Goal: Transaction & Acquisition: Obtain resource

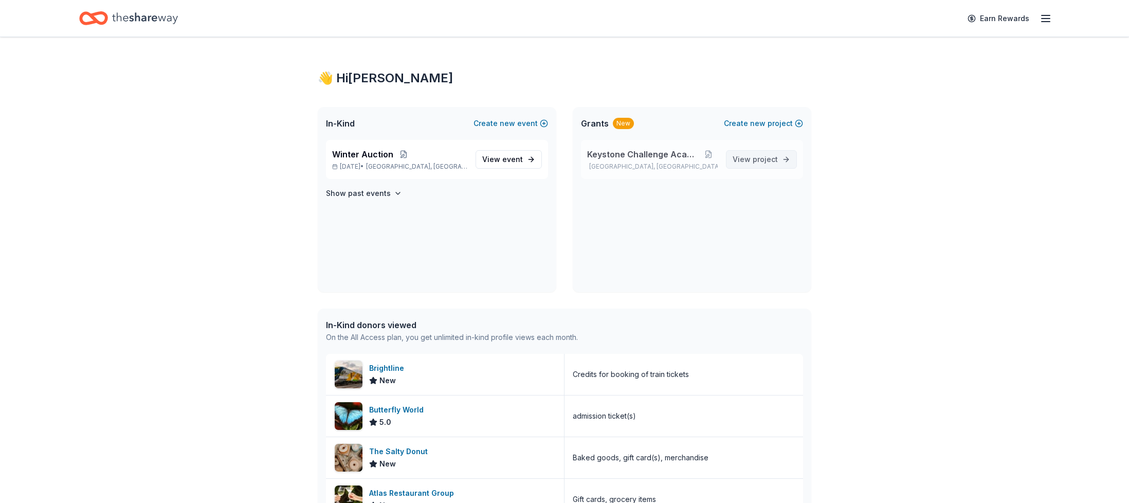
click at [743, 165] on span "View project" at bounding box center [755, 159] width 45 height 12
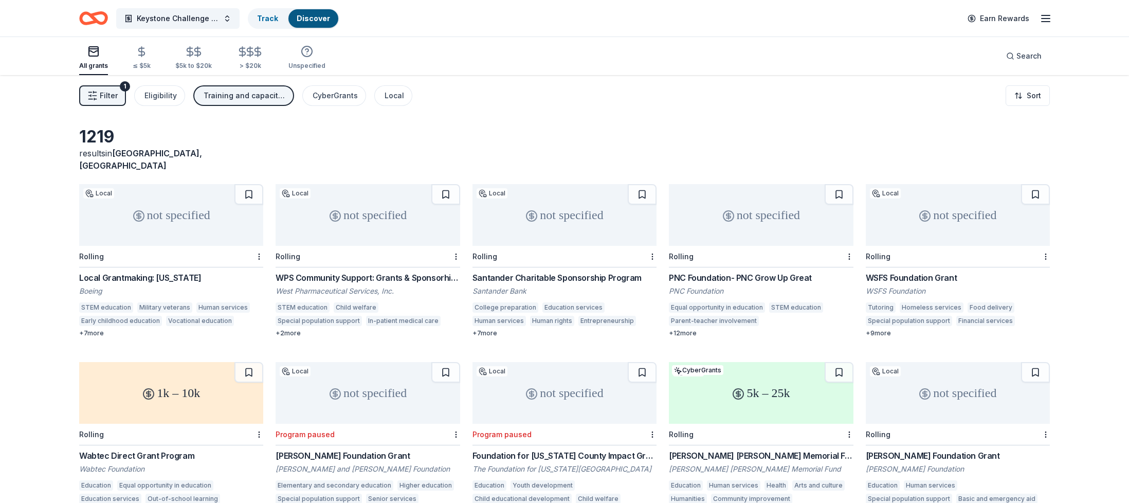
click at [104, 97] on span "Filter" at bounding box center [109, 95] width 18 height 12
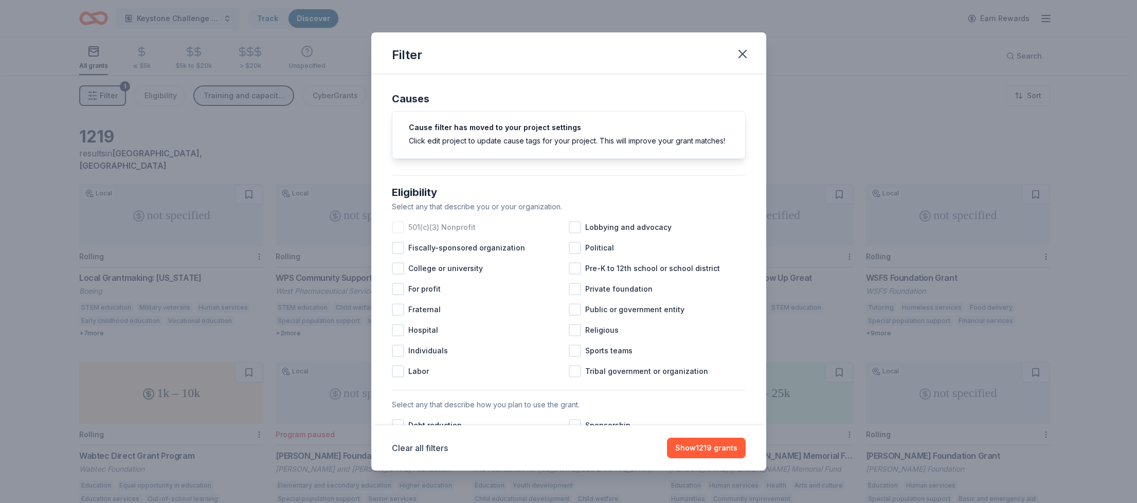
click at [395, 233] on div at bounding box center [398, 227] width 12 height 12
click at [400, 295] on div at bounding box center [398, 289] width 12 height 12
click at [576, 295] on div at bounding box center [575, 289] width 12 height 12
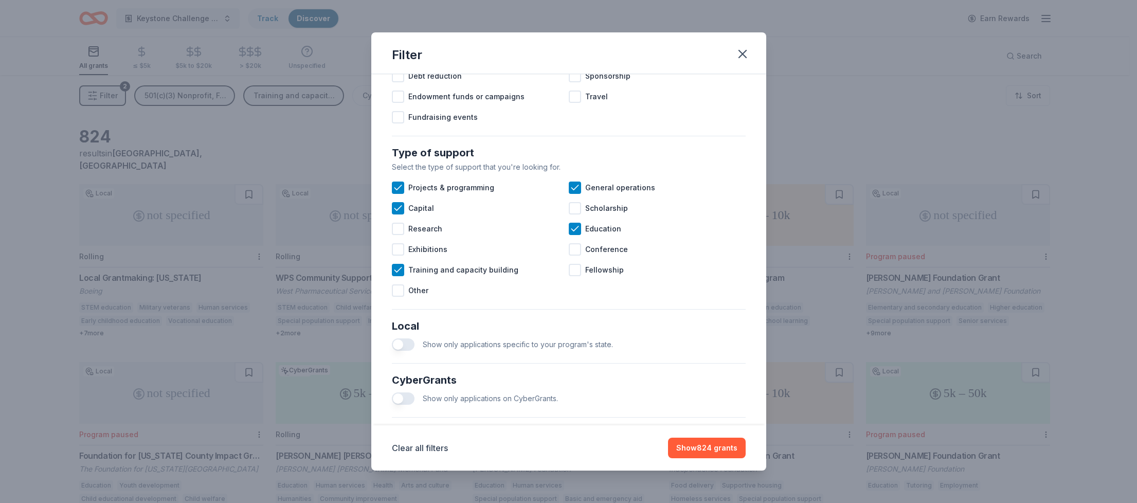
scroll to position [347, 0]
click at [572, 236] on icon at bounding box center [575, 231] width 10 height 10
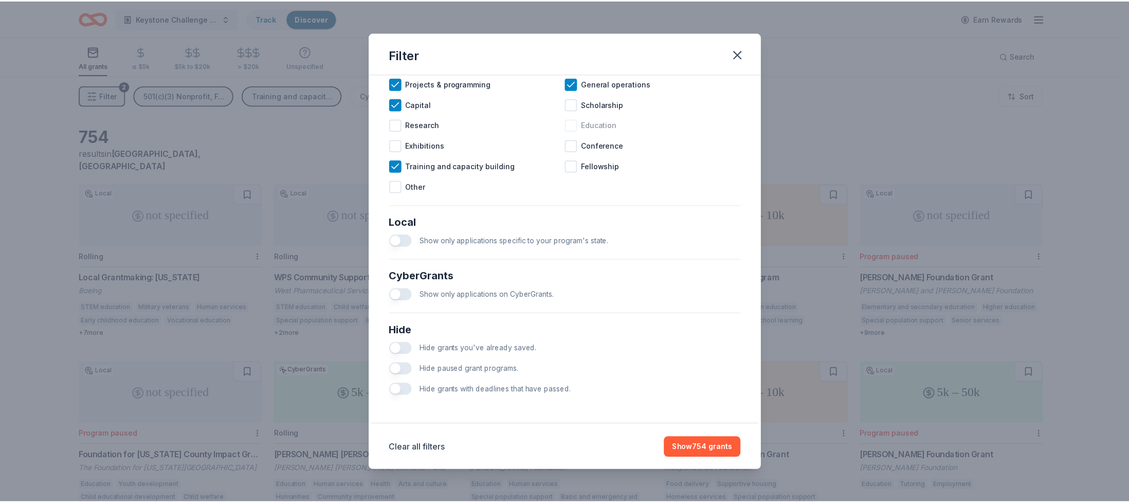
scroll to position [463, 0]
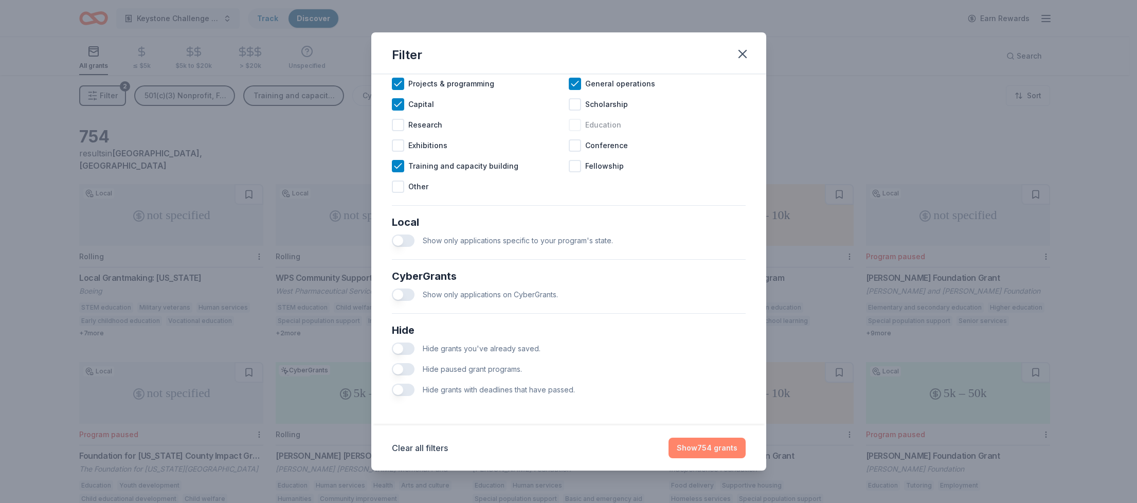
click at [697, 443] on button "Show 754 grants" at bounding box center [706, 448] width 77 height 21
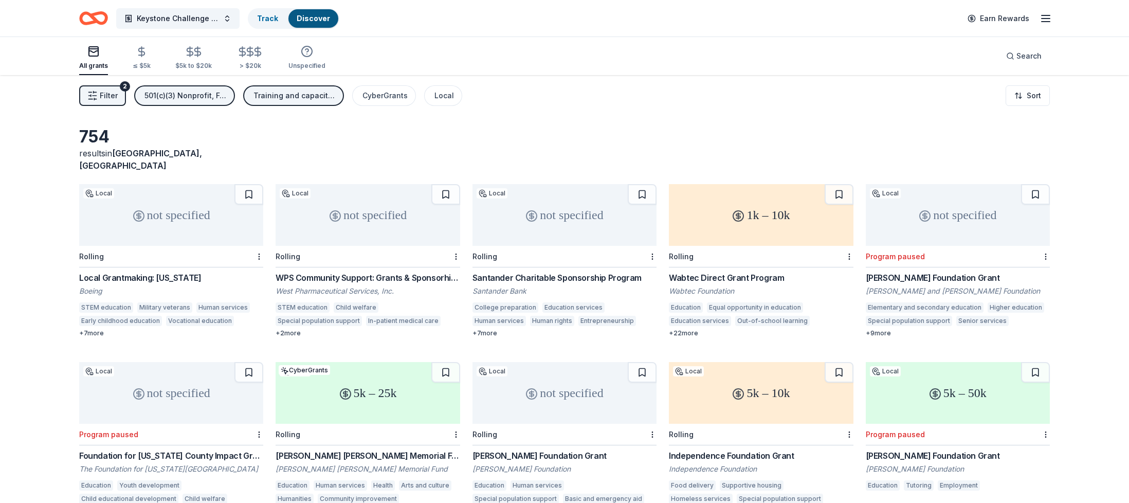
click at [179, 271] on div "Local Grantmaking: [US_STATE]" at bounding box center [171, 277] width 184 height 12
click at [946, 271] on div "[PERSON_NAME] Foundation Grant" at bounding box center [958, 277] width 184 height 12
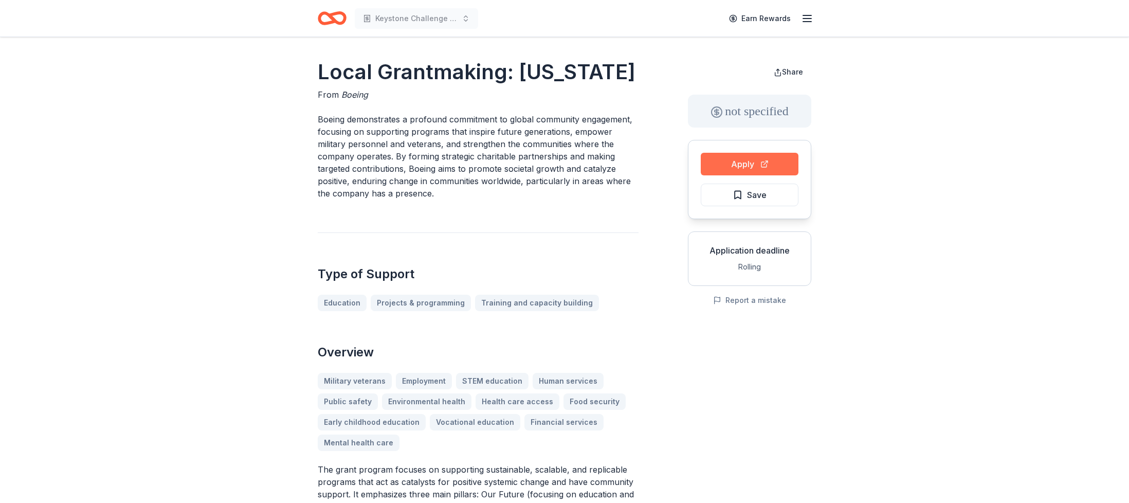
click at [735, 161] on button "Apply" at bounding box center [750, 164] width 98 height 23
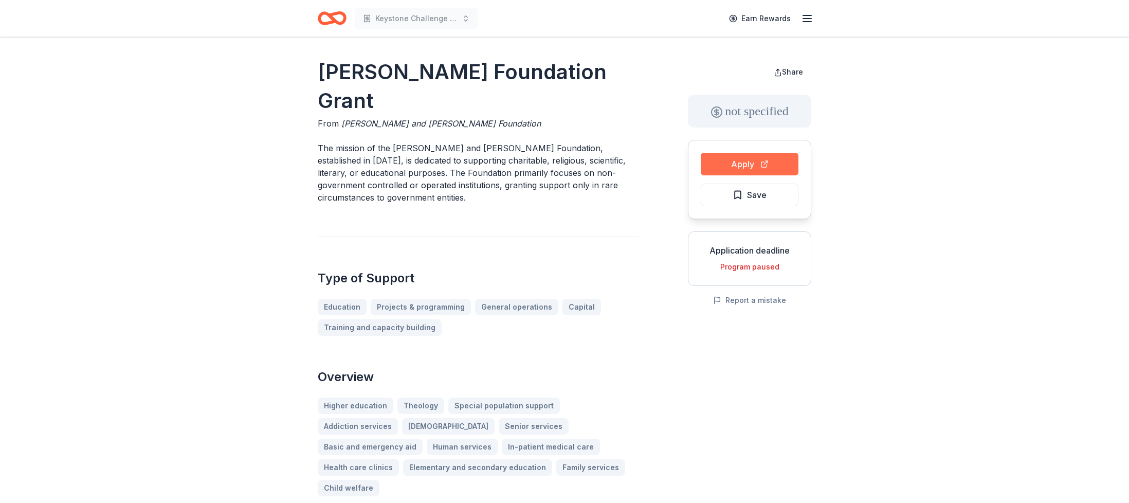
click at [728, 165] on button "Apply" at bounding box center [750, 164] width 98 height 23
